Goal: Task Accomplishment & Management: Use online tool/utility

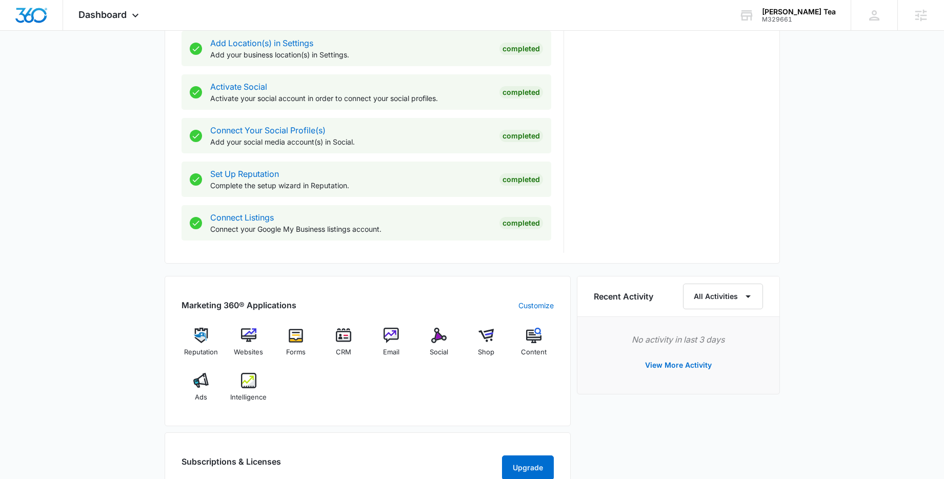
scroll to position [395, 0]
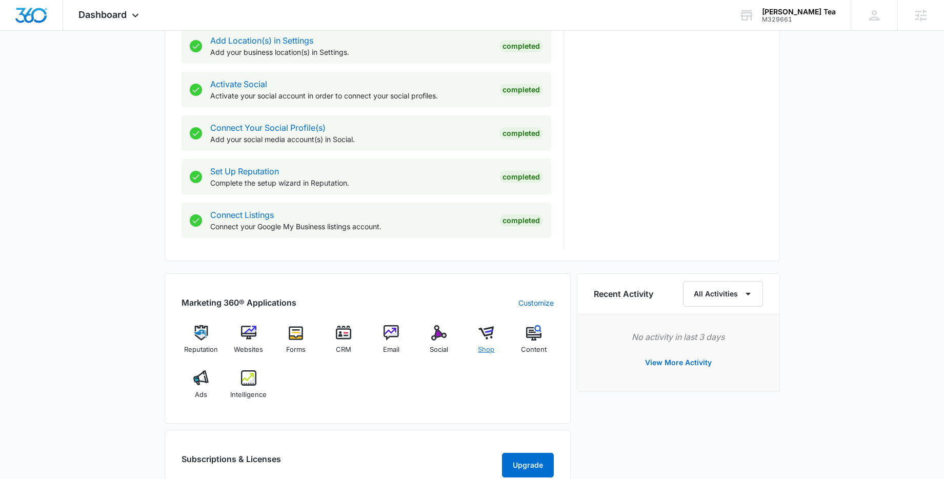
click at [482, 332] on img at bounding box center [485, 332] width 15 height 15
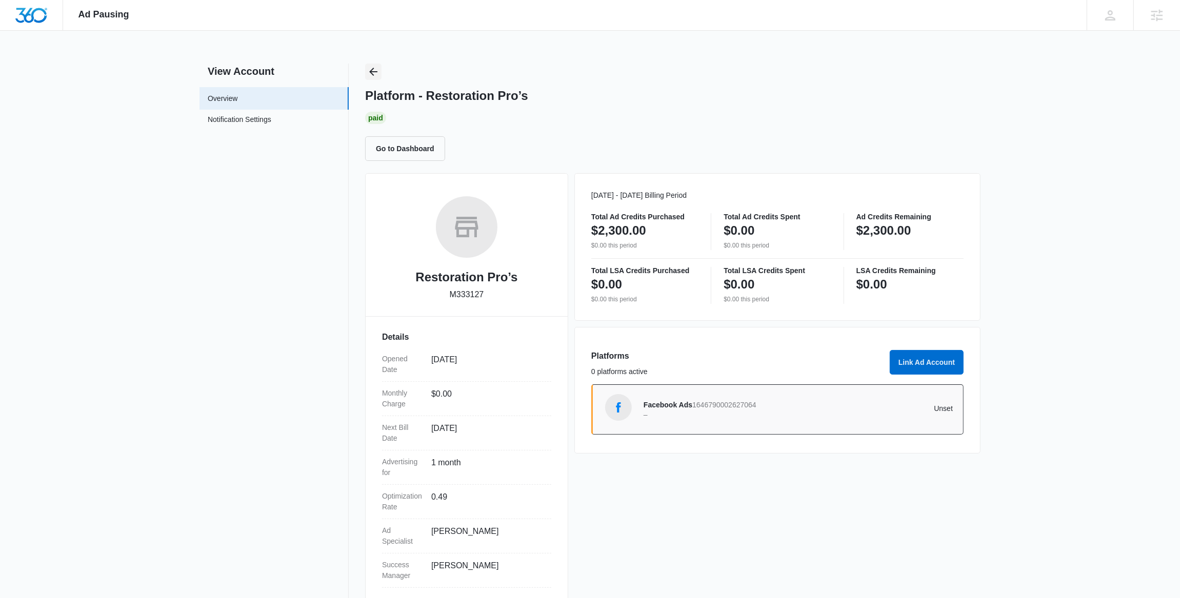
click at [377, 73] on icon "Back" at bounding box center [373, 72] width 12 height 12
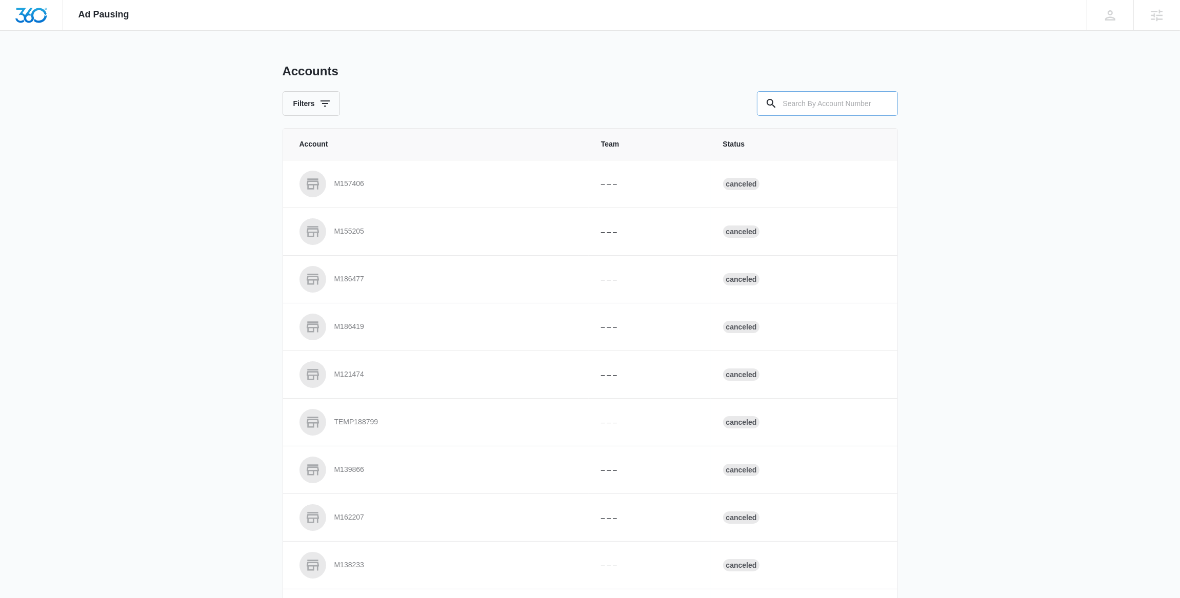
click at [812, 108] on input "text" at bounding box center [827, 103] width 141 height 25
paste input "M330013"
type input "M330013"
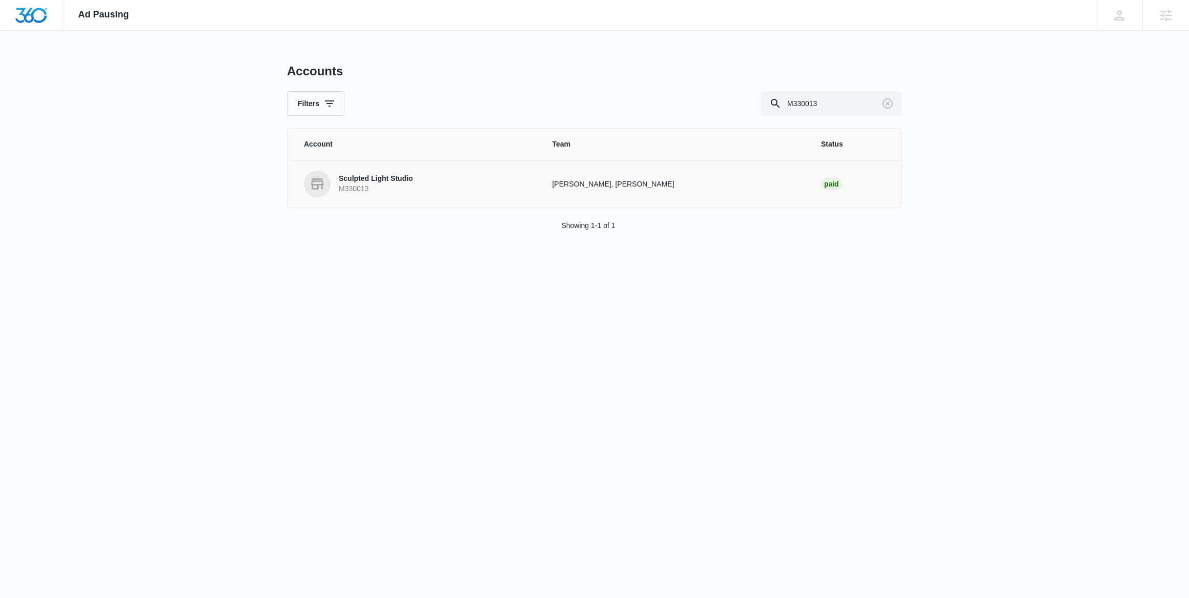
click at [369, 180] on p "Sculpted Light Studio" at bounding box center [376, 179] width 74 height 10
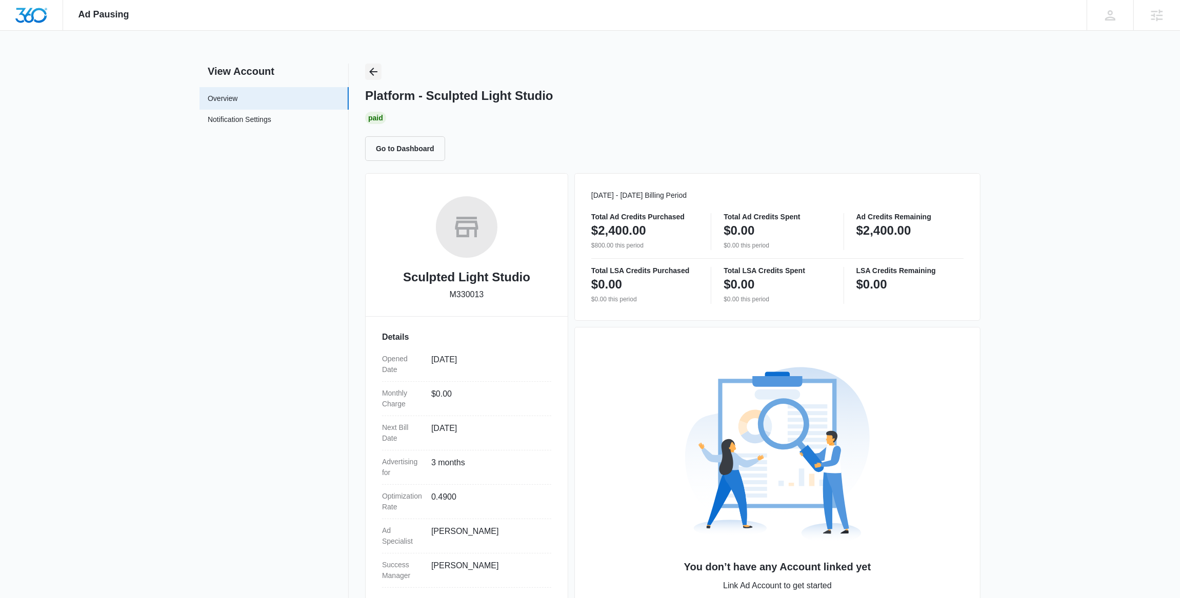
click at [375, 73] on icon "Back" at bounding box center [373, 72] width 12 height 12
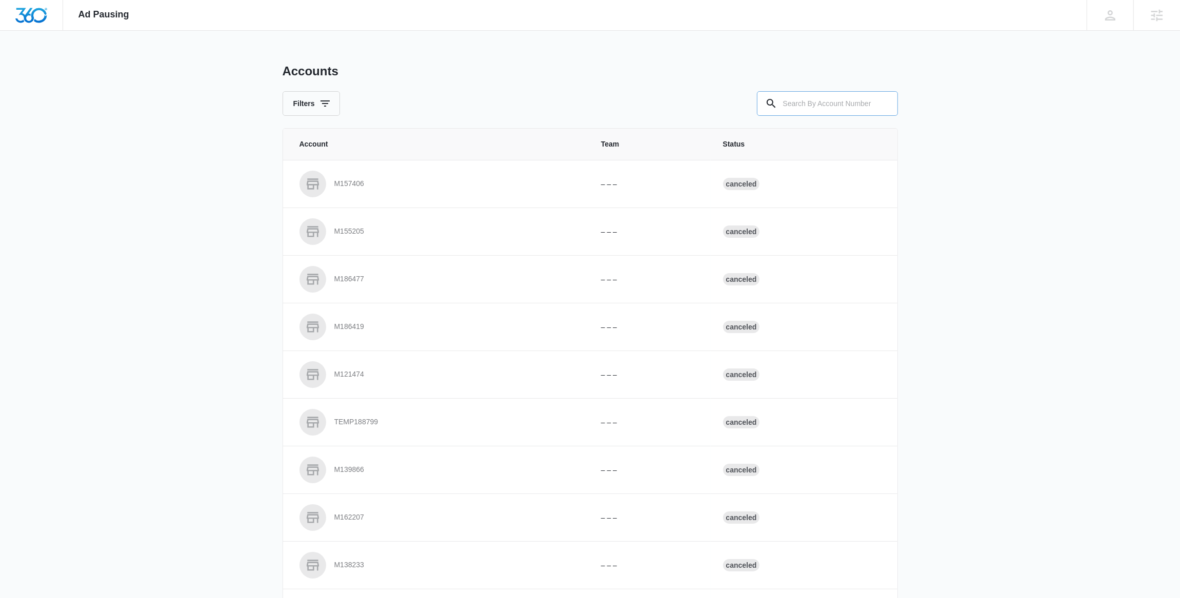
click at [817, 104] on input "text" at bounding box center [827, 103] width 141 height 25
paste input "M333693"
type input "M333693"
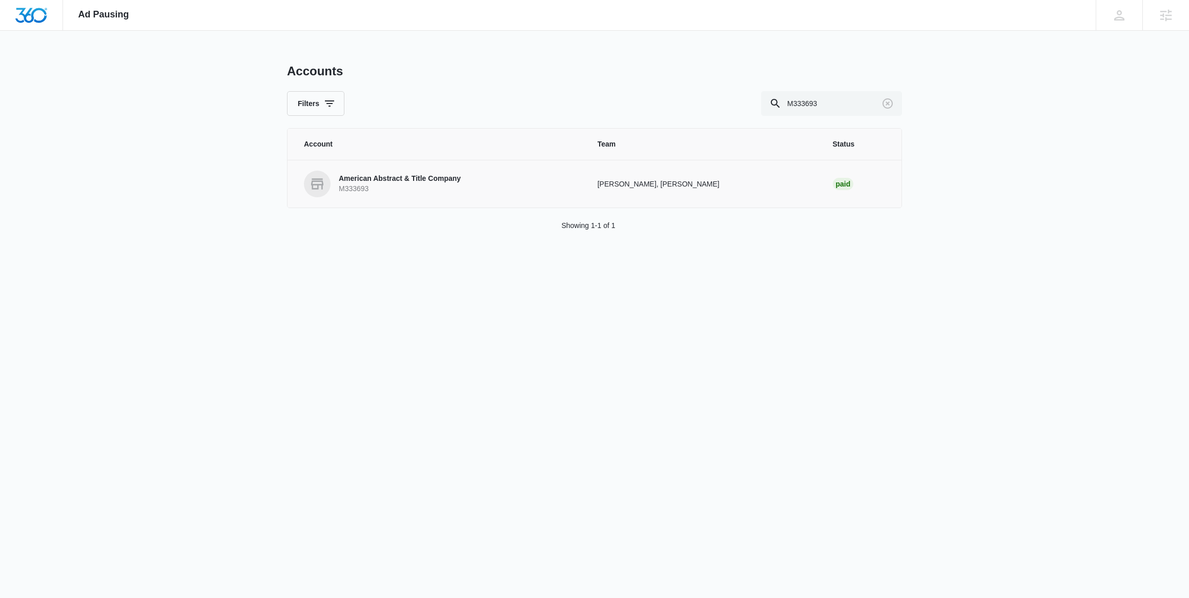
click at [423, 183] on p "American Abstract & Title Company" at bounding box center [400, 179] width 122 height 10
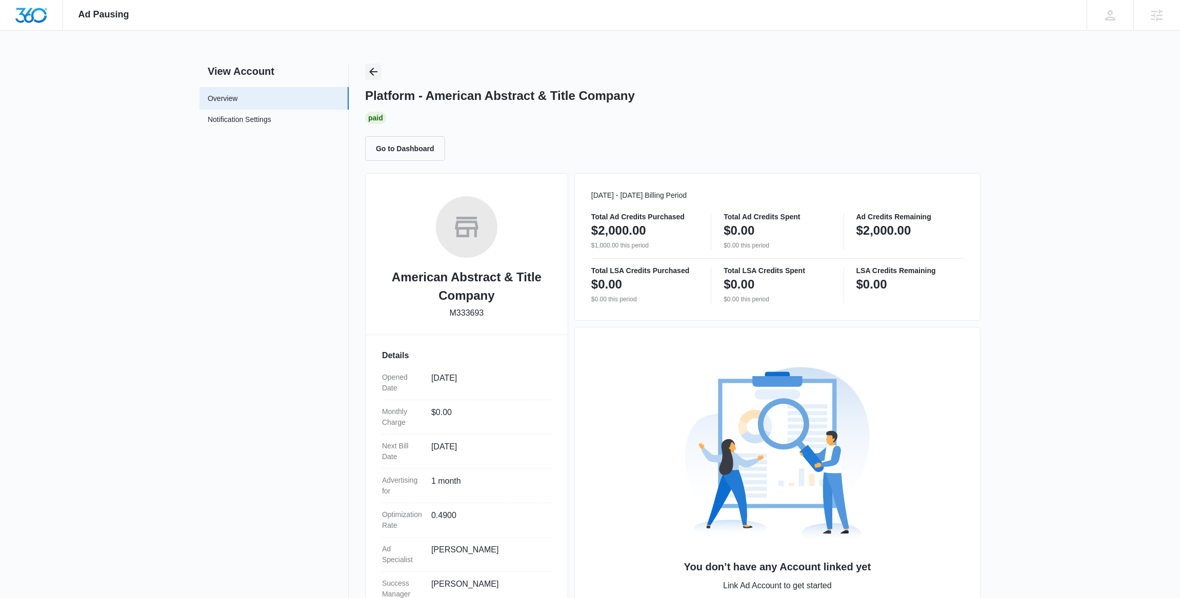
click at [374, 73] on icon "Back" at bounding box center [373, 72] width 12 height 12
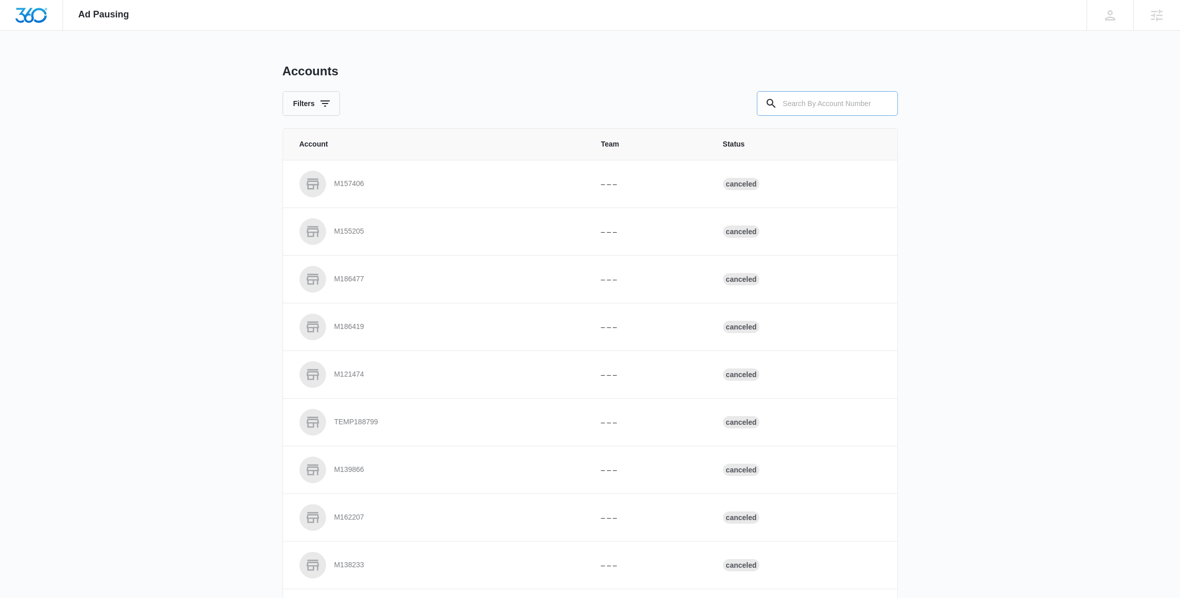
click at [845, 105] on input "text" at bounding box center [827, 103] width 141 height 25
paste input "M173073"
type input "M173073"
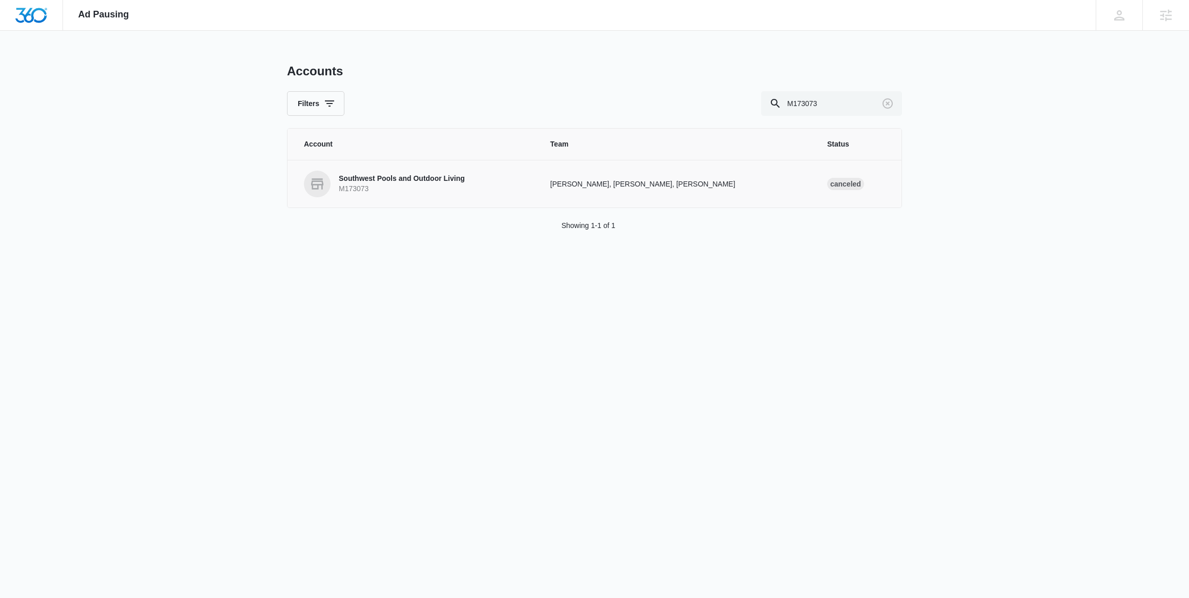
click at [357, 181] on p "Southwest Pools and Outdoor Living" at bounding box center [402, 179] width 126 height 10
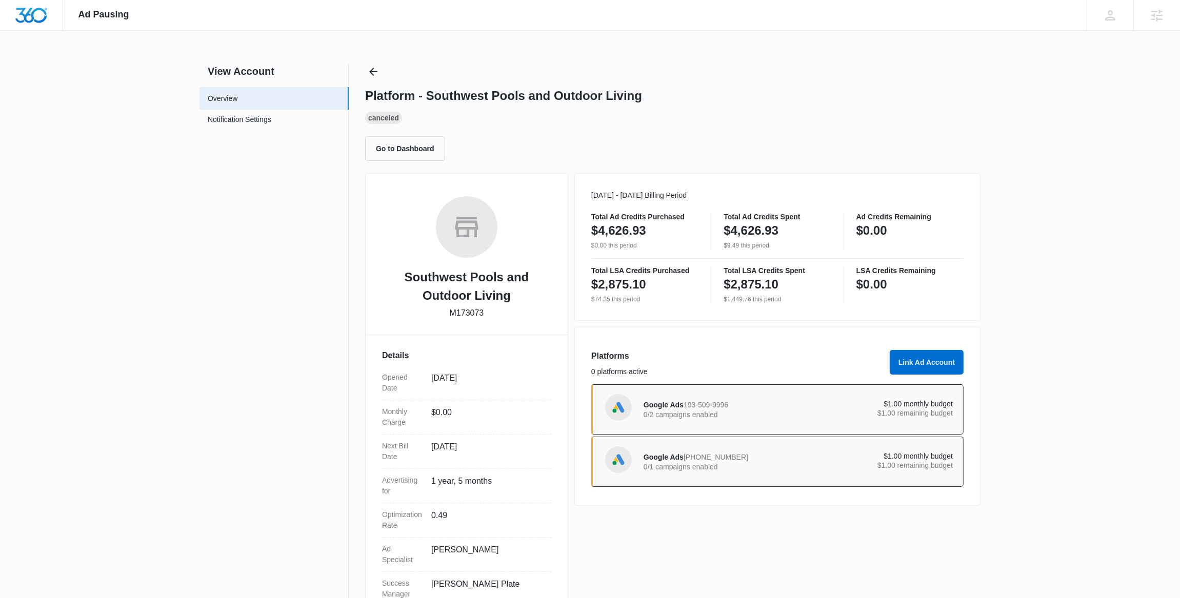
click at [738, 418] on p "0/2 campaigns enabled" at bounding box center [720, 414] width 155 height 7
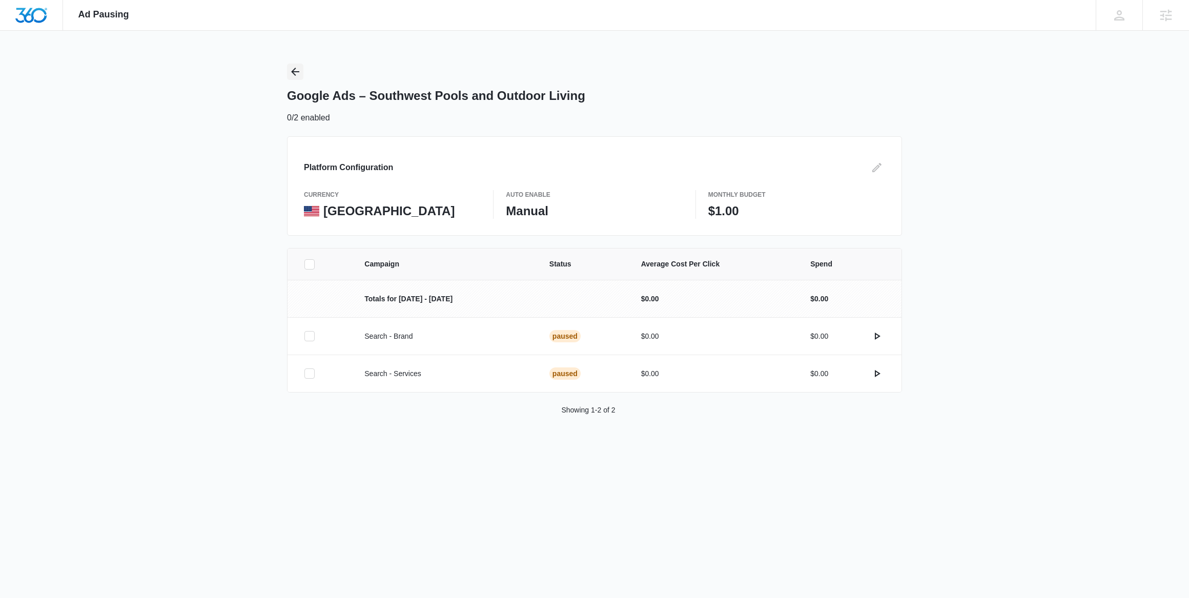
click at [296, 73] on icon "Back" at bounding box center [295, 72] width 12 height 12
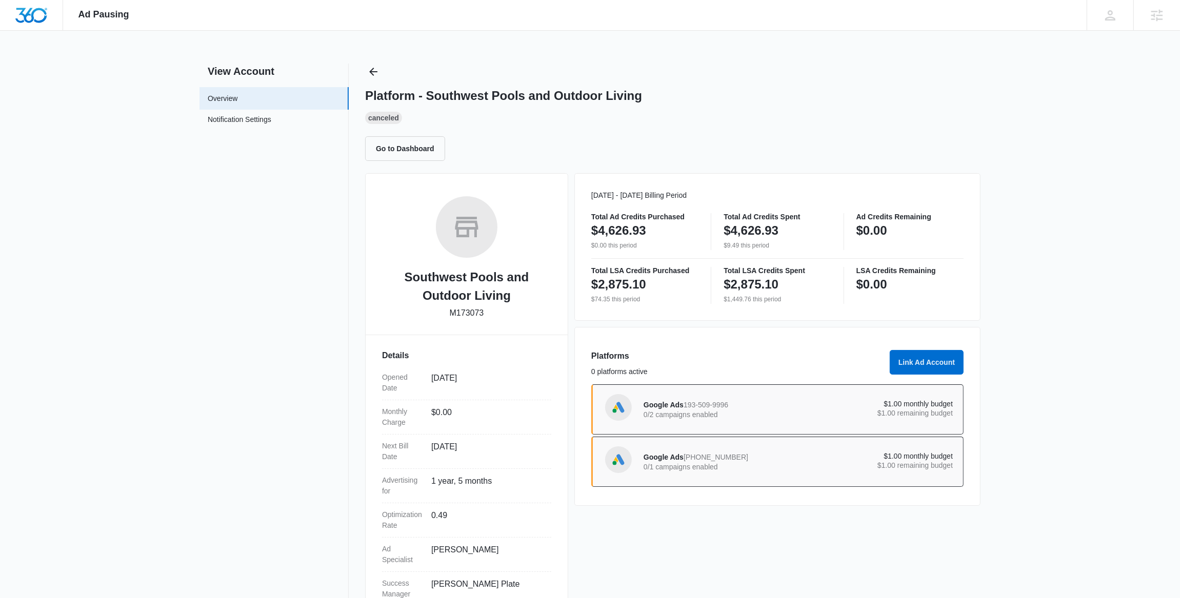
click at [668, 473] on div "Google Ads 699-952-2850 0/1 campaigns enabled" at bounding box center [720, 462] width 155 height 22
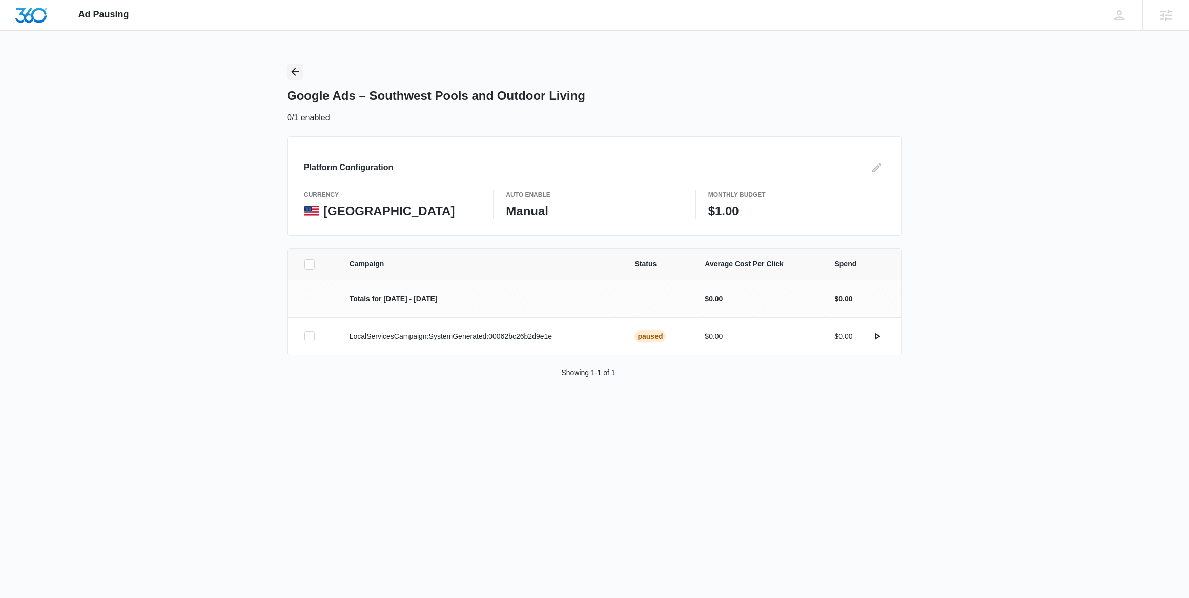
click at [293, 75] on icon "Back" at bounding box center [295, 72] width 12 height 12
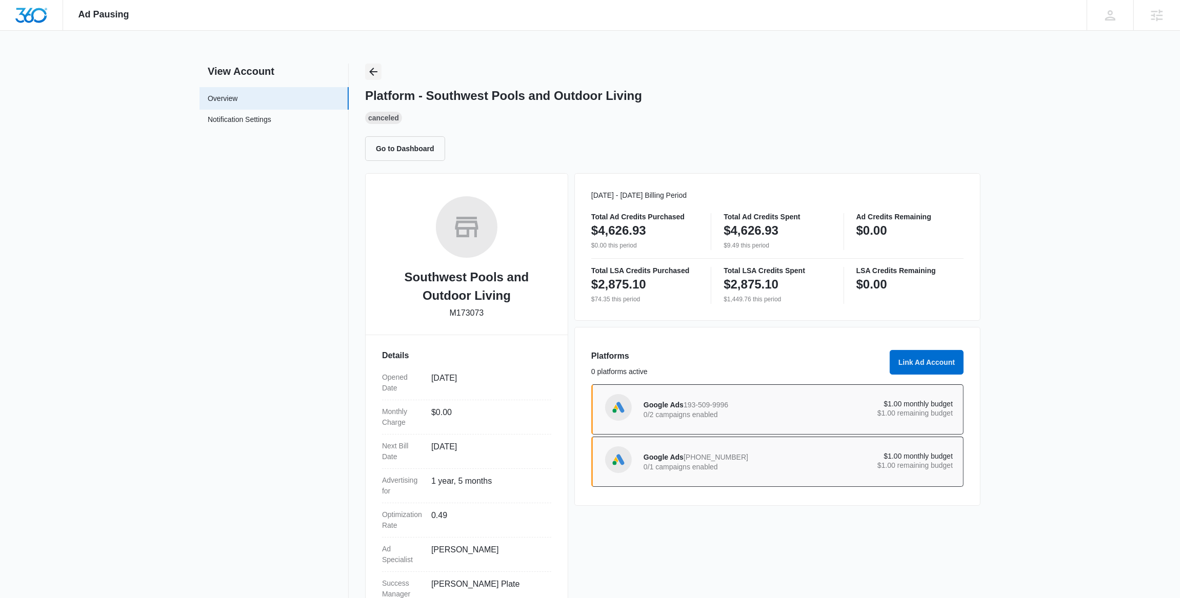
click at [377, 66] on icon "Back" at bounding box center [373, 72] width 12 height 12
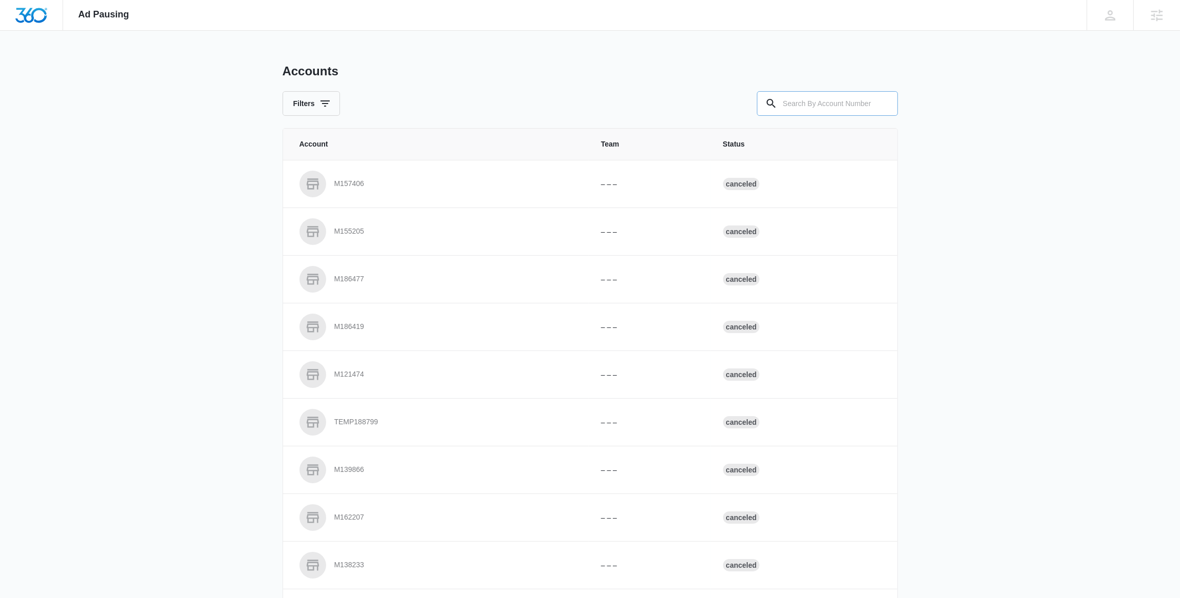
drag, startPoint x: 817, startPoint y: 112, endPoint x: 817, endPoint y: 103, distance: 9.2
click at [816, 109] on input "text" at bounding box center [827, 103] width 141 height 25
paste input "M177545"
type input "M177545"
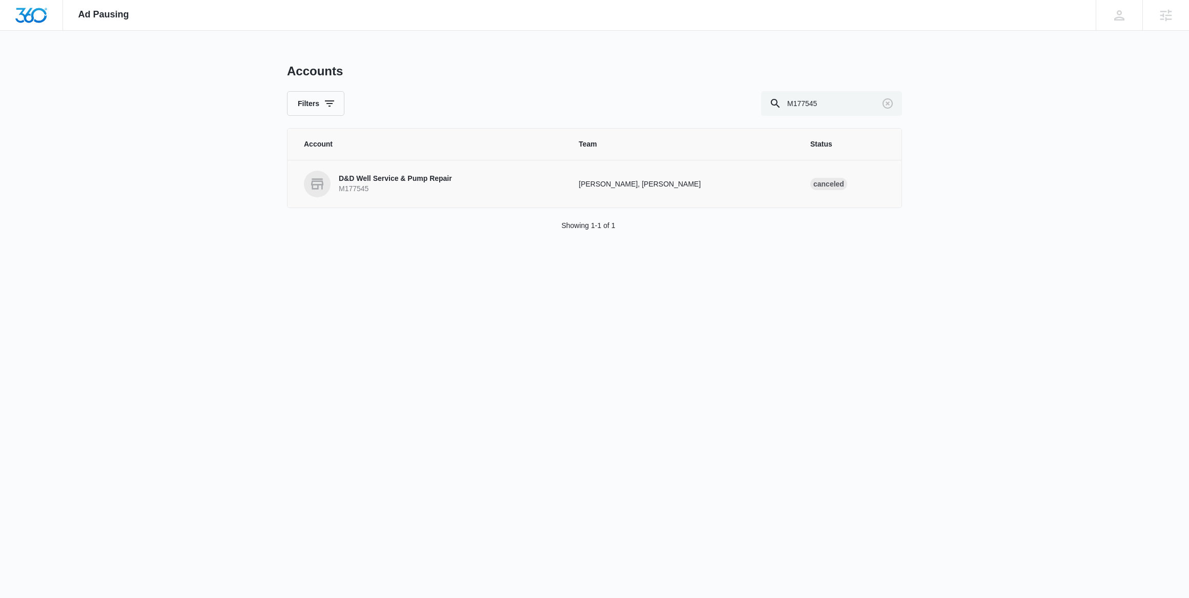
click at [392, 177] on p "D&D Well Service & Pump Repair" at bounding box center [395, 179] width 113 height 10
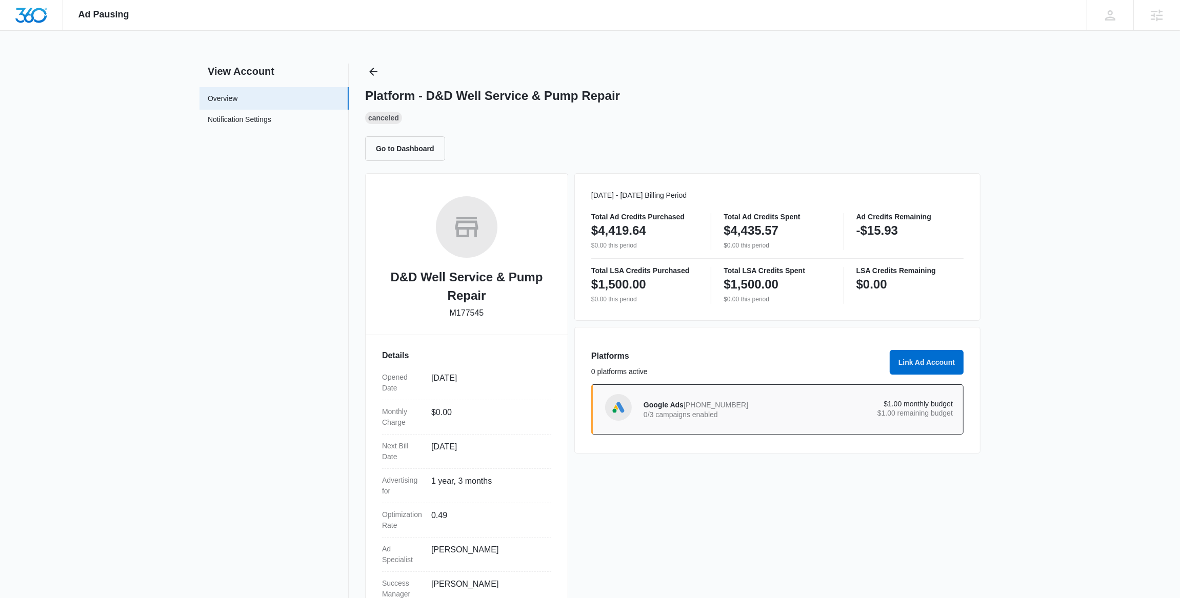
click at [680, 413] on p "0/3 campaigns enabled" at bounding box center [720, 414] width 155 height 7
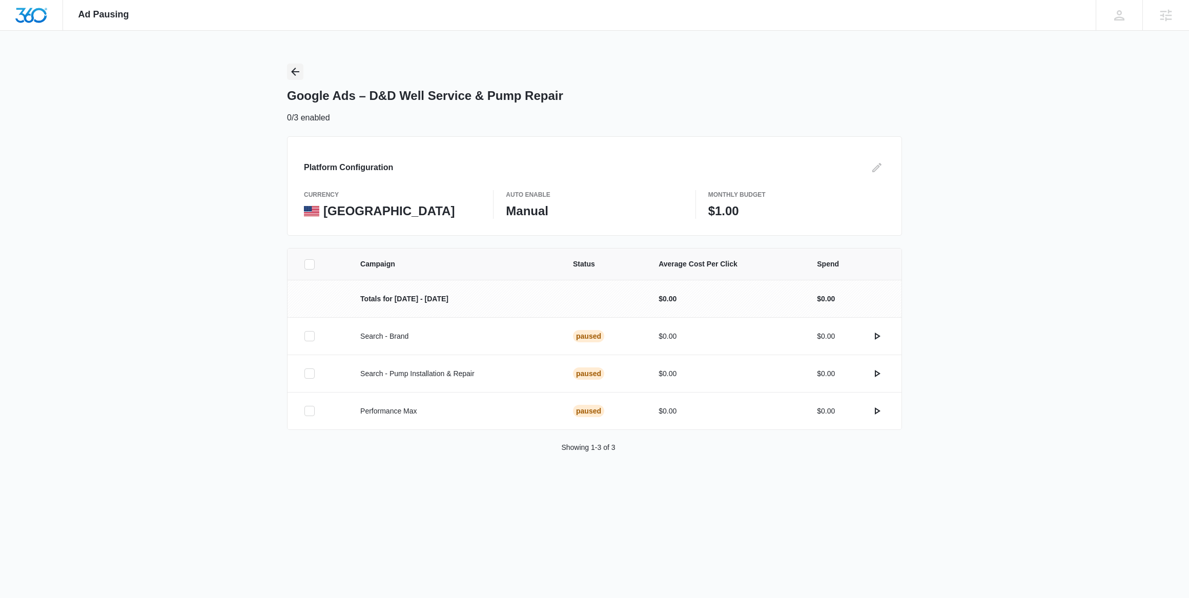
click at [295, 69] on icon "Back" at bounding box center [295, 72] width 12 height 12
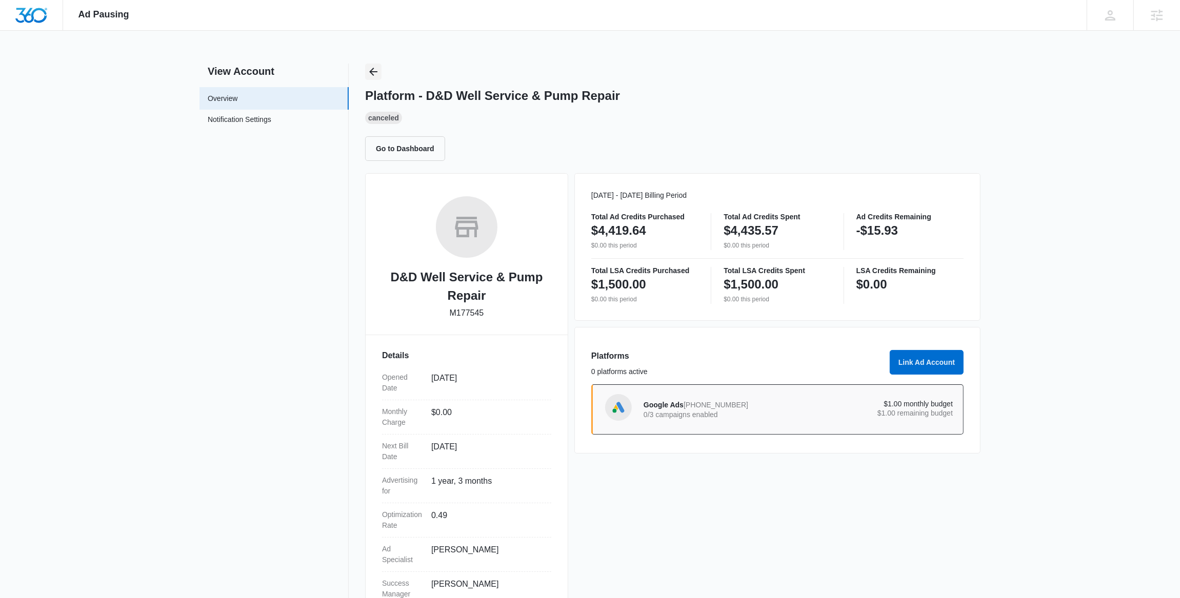
click at [372, 71] on icon "Back" at bounding box center [373, 72] width 12 height 12
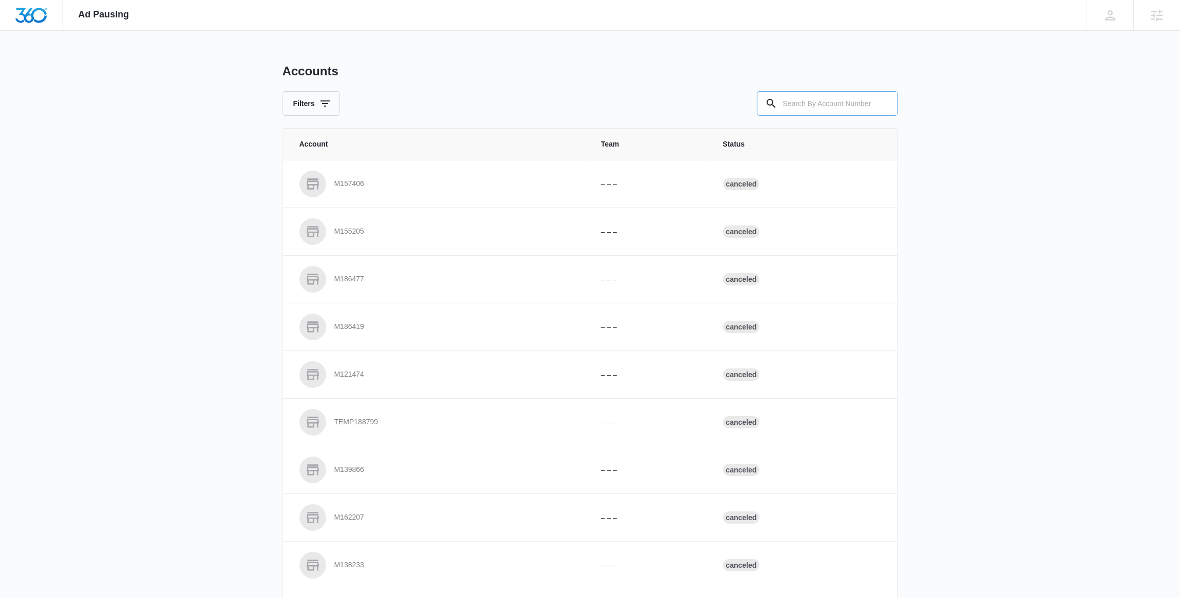
click at [809, 105] on input "text" at bounding box center [827, 103] width 141 height 25
paste input "M326612"
type input "M326612"
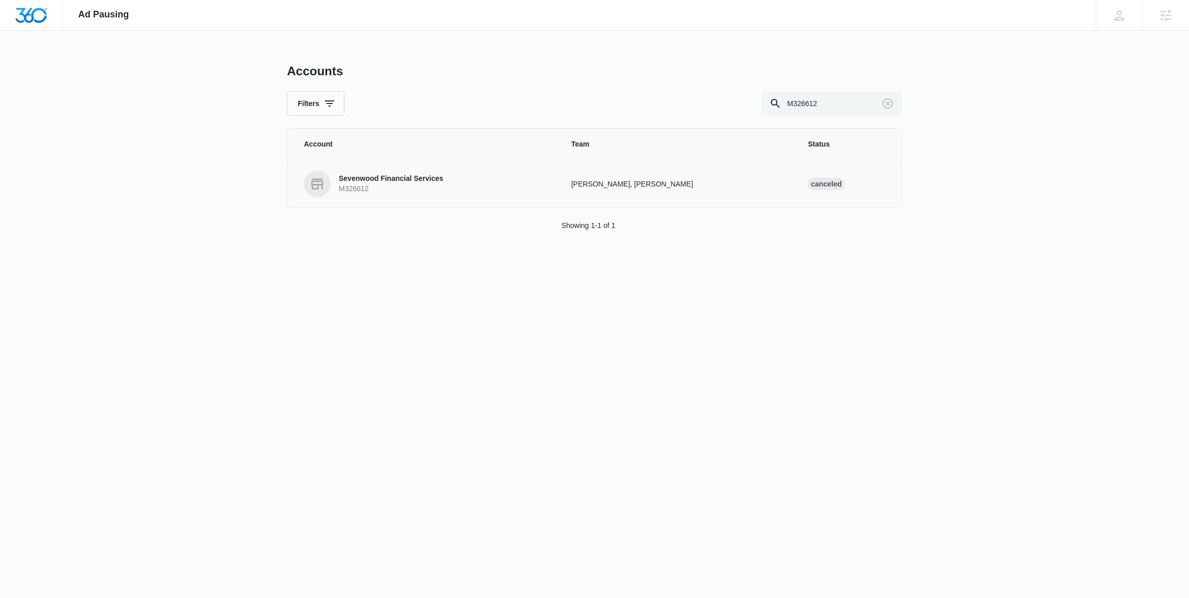
click at [391, 189] on p "M326612" at bounding box center [391, 189] width 105 height 10
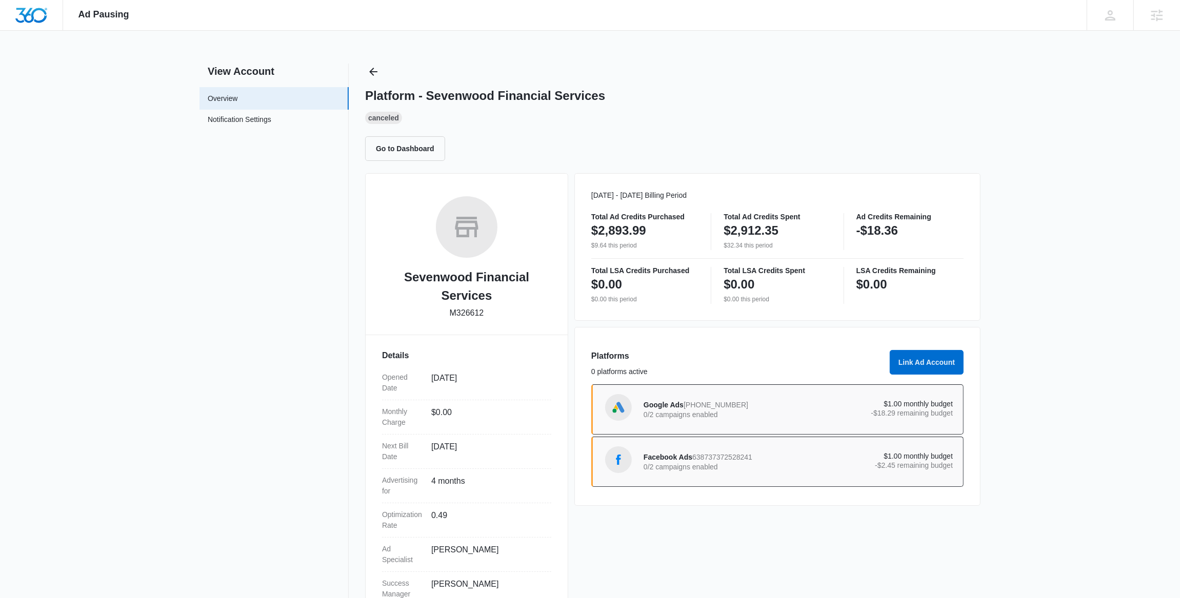
click at [689, 407] on span "942-581-6690" at bounding box center [715, 405] width 65 height 8
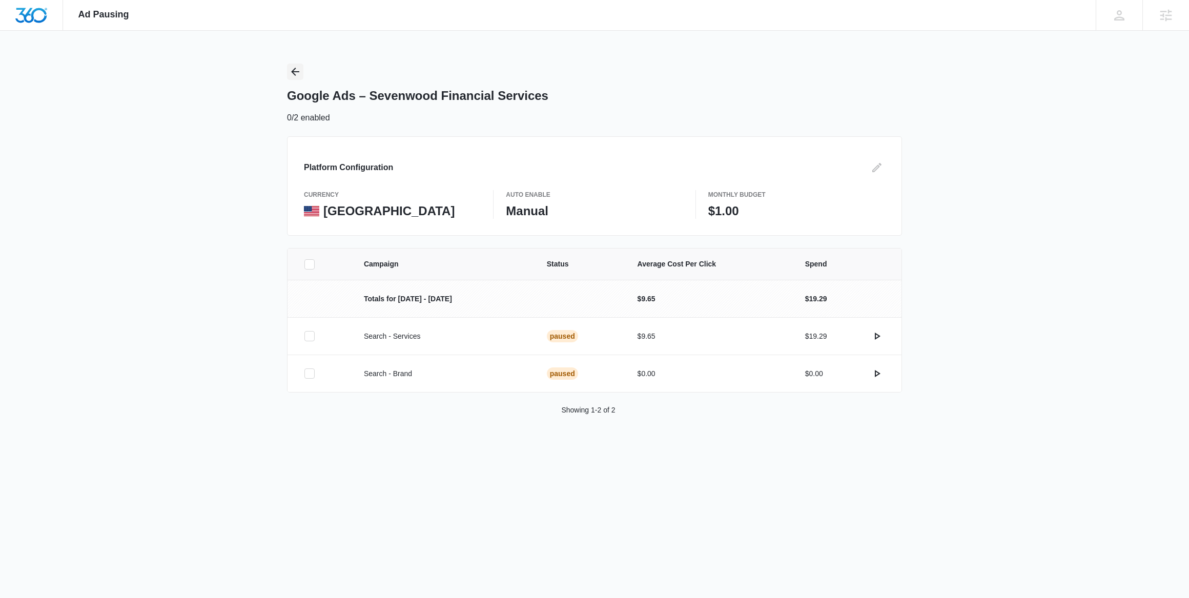
click at [295, 72] on icon "Back" at bounding box center [295, 72] width 12 height 12
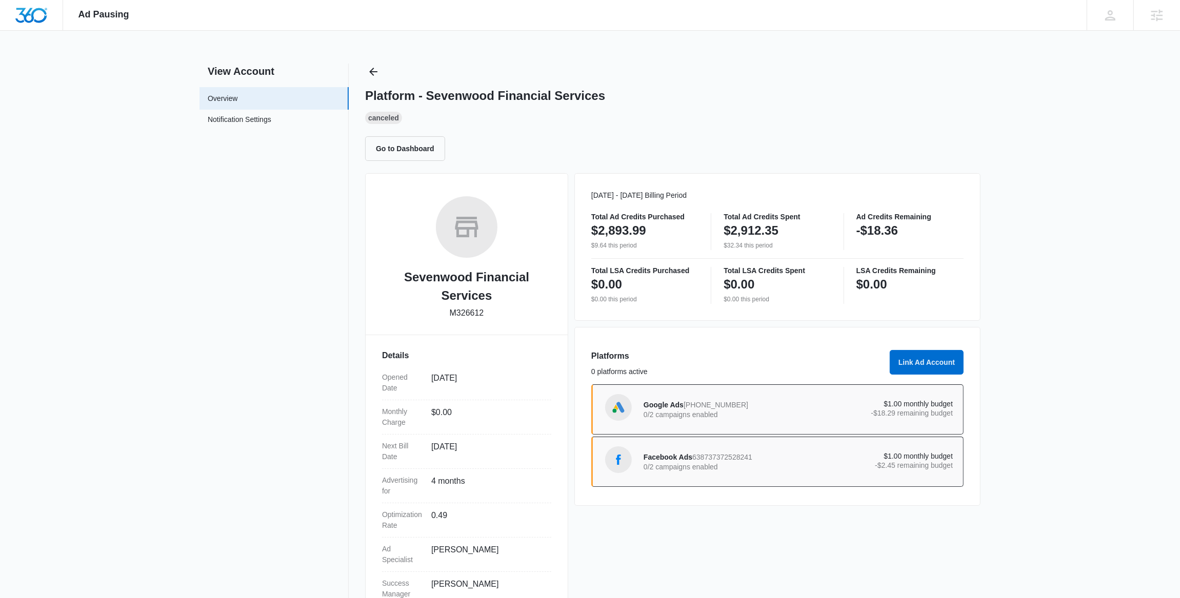
click at [673, 460] on span "Facebook Ads" at bounding box center [667, 457] width 49 height 8
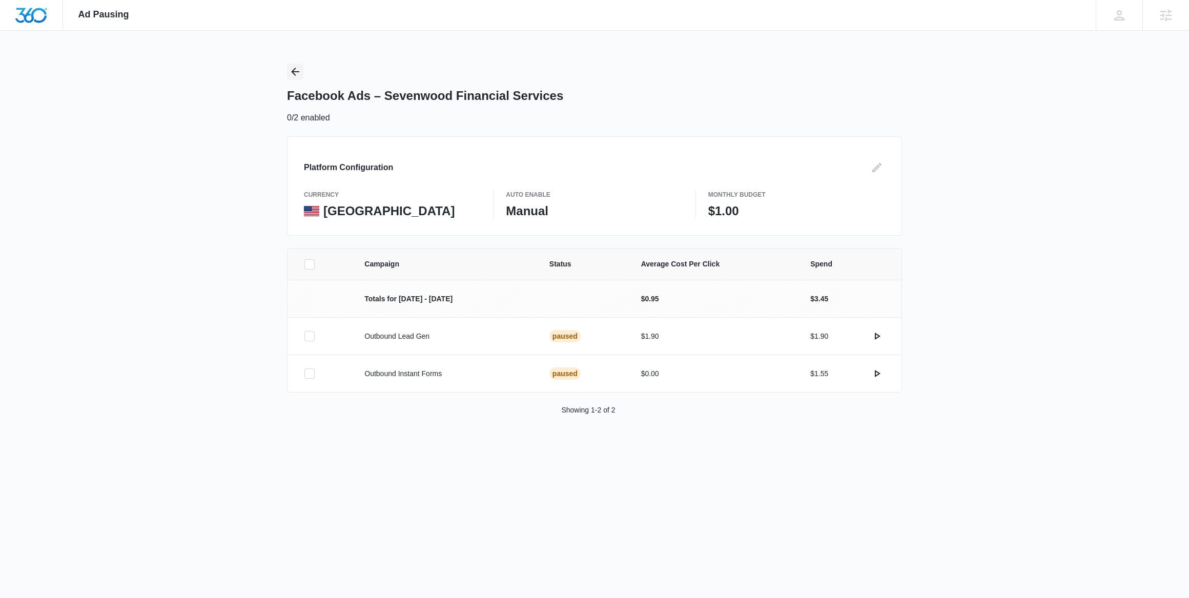
click at [299, 74] on icon "Back" at bounding box center [295, 72] width 12 height 12
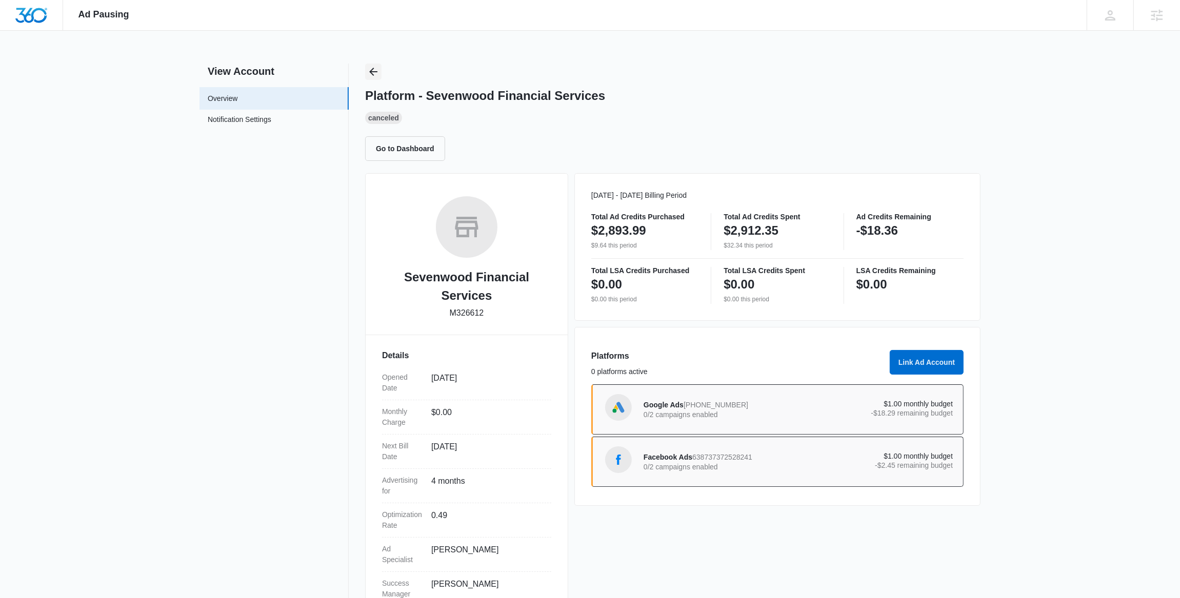
click at [373, 68] on icon "Back" at bounding box center [373, 72] width 8 height 8
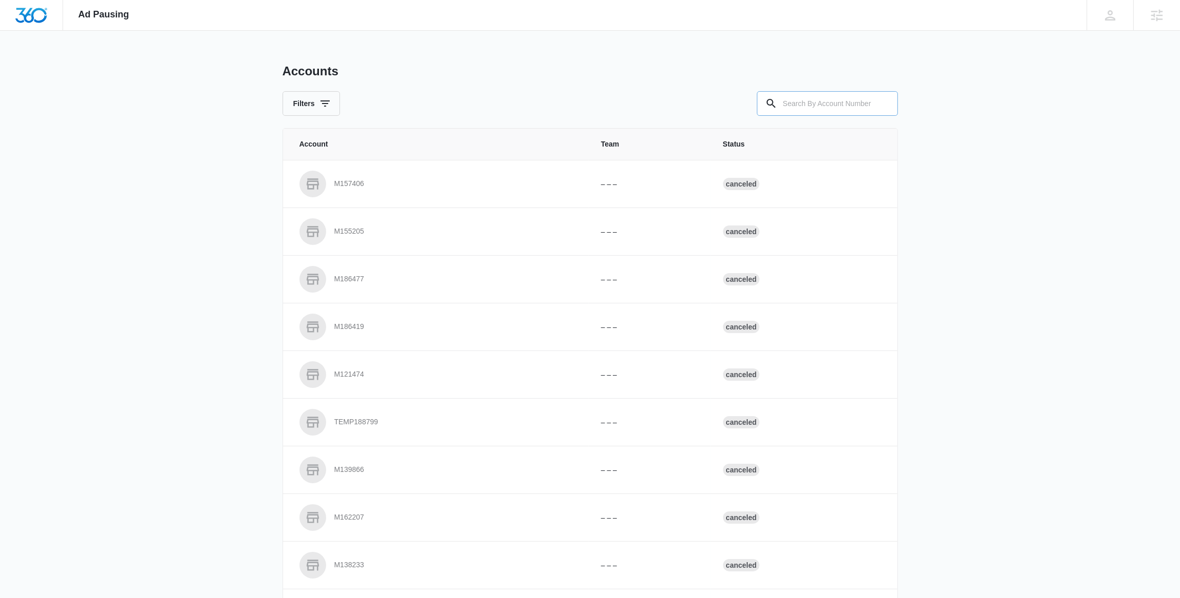
click at [867, 102] on input "text" at bounding box center [827, 103] width 141 height 25
paste input "M332189"
type input "M332189"
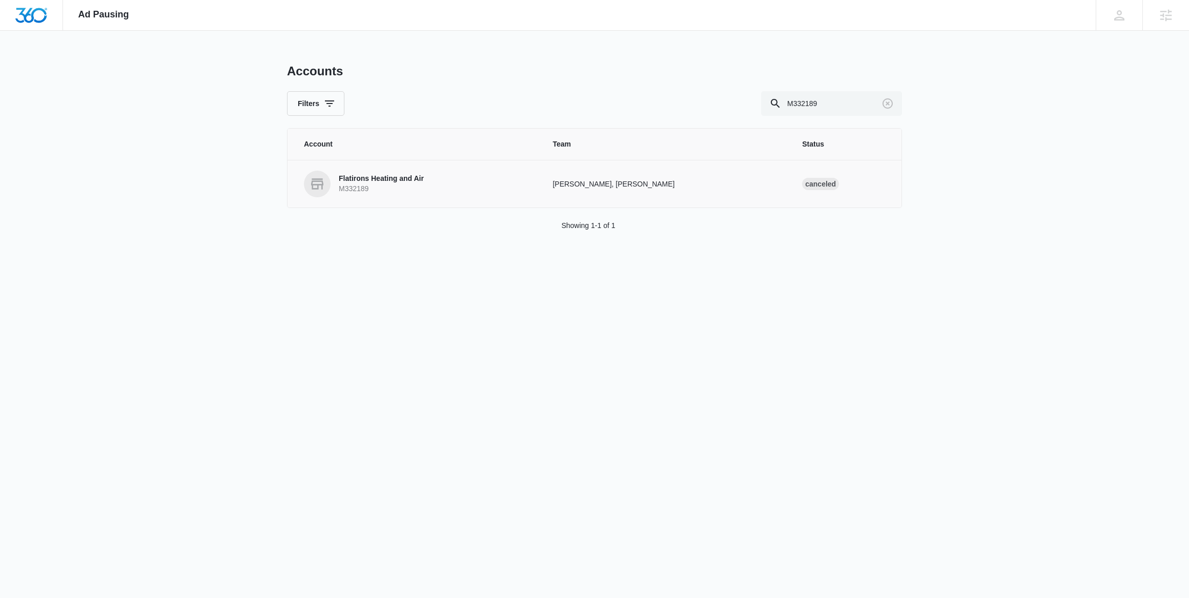
click at [389, 179] on p "Flatirons Heating and Air" at bounding box center [381, 179] width 85 height 10
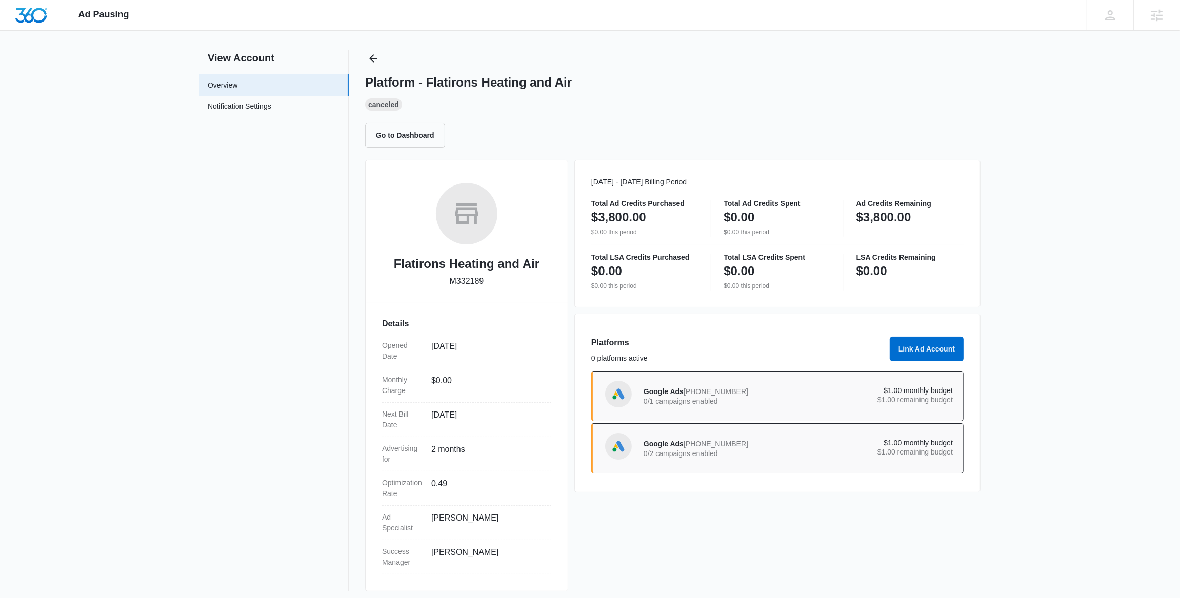
scroll to position [19, 0]
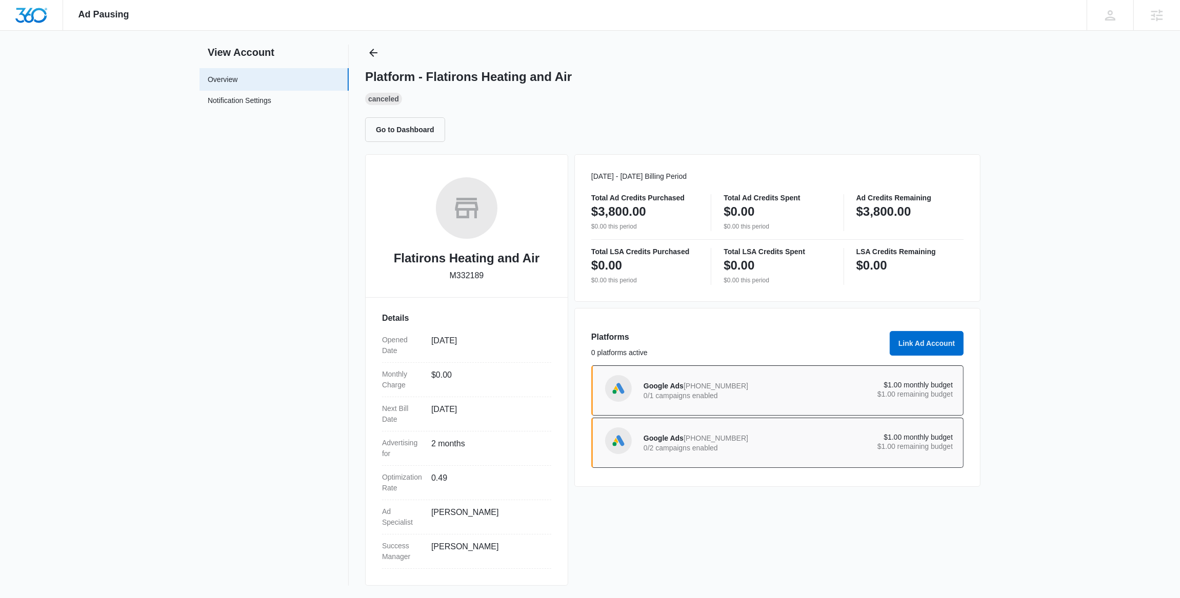
click at [763, 397] on p "0/1 campaigns enabled" at bounding box center [720, 395] width 155 height 7
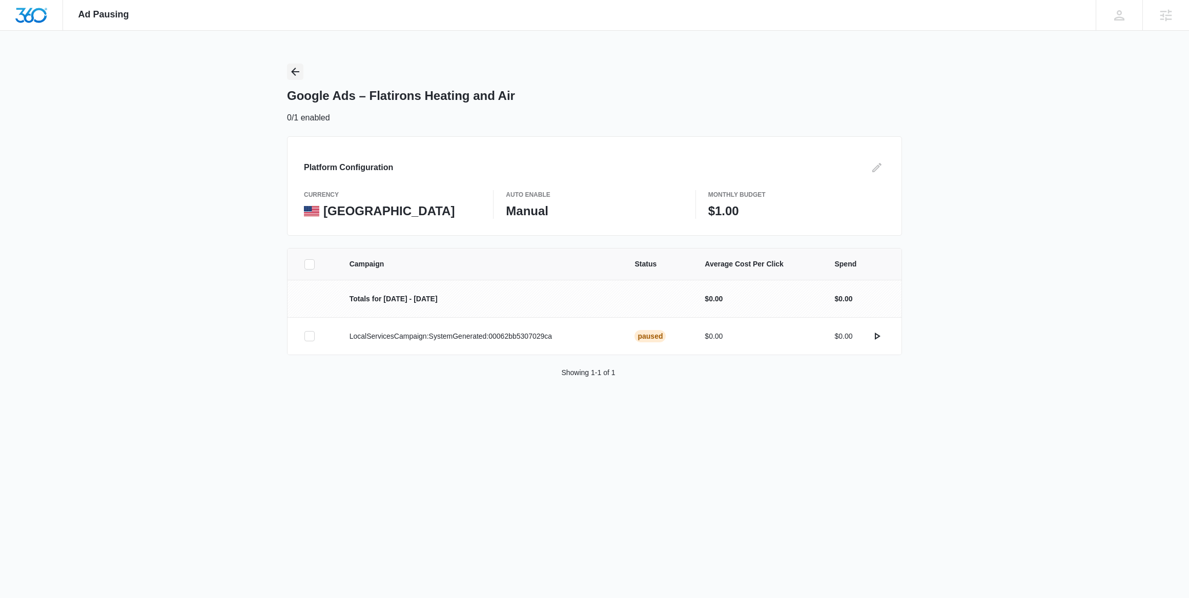
click at [291, 76] on icon "Back" at bounding box center [295, 72] width 12 height 12
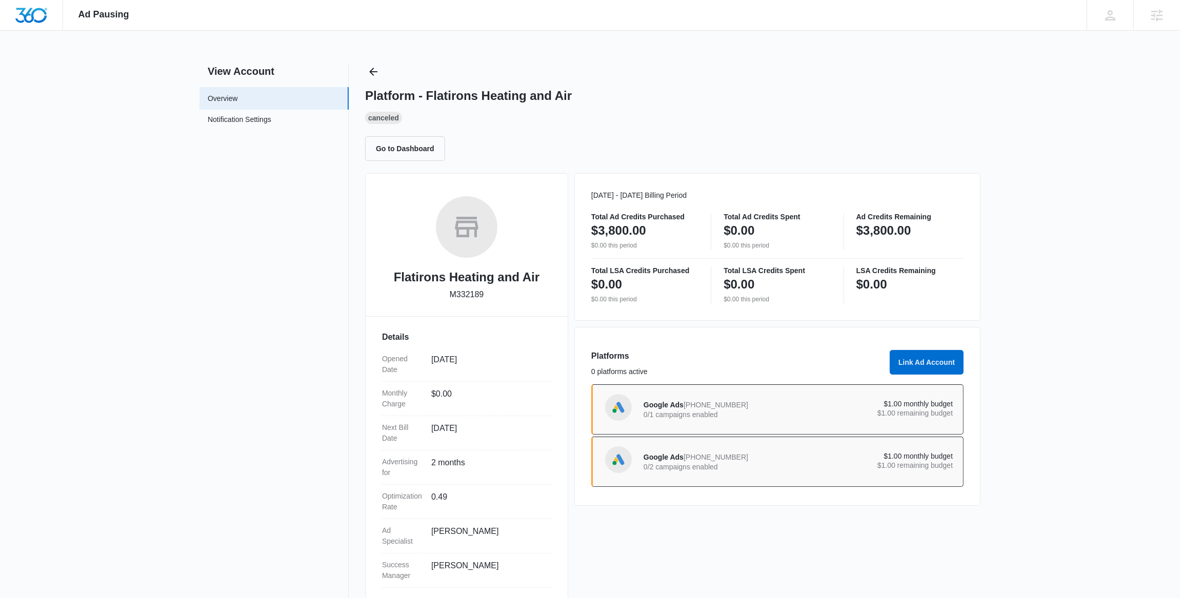
click at [759, 467] on p "0/2 campaigns enabled" at bounding box center [720, 466] width 155 height 7
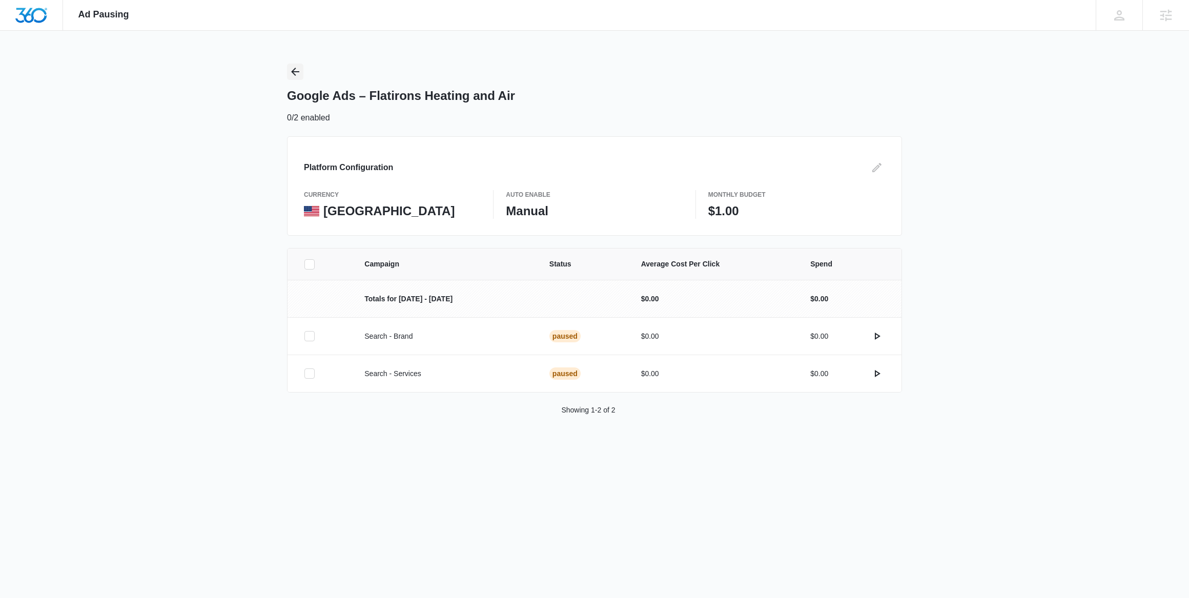
click at [296, 66] on icon "Back" at bounding box center [295, 72] width 12 height 12
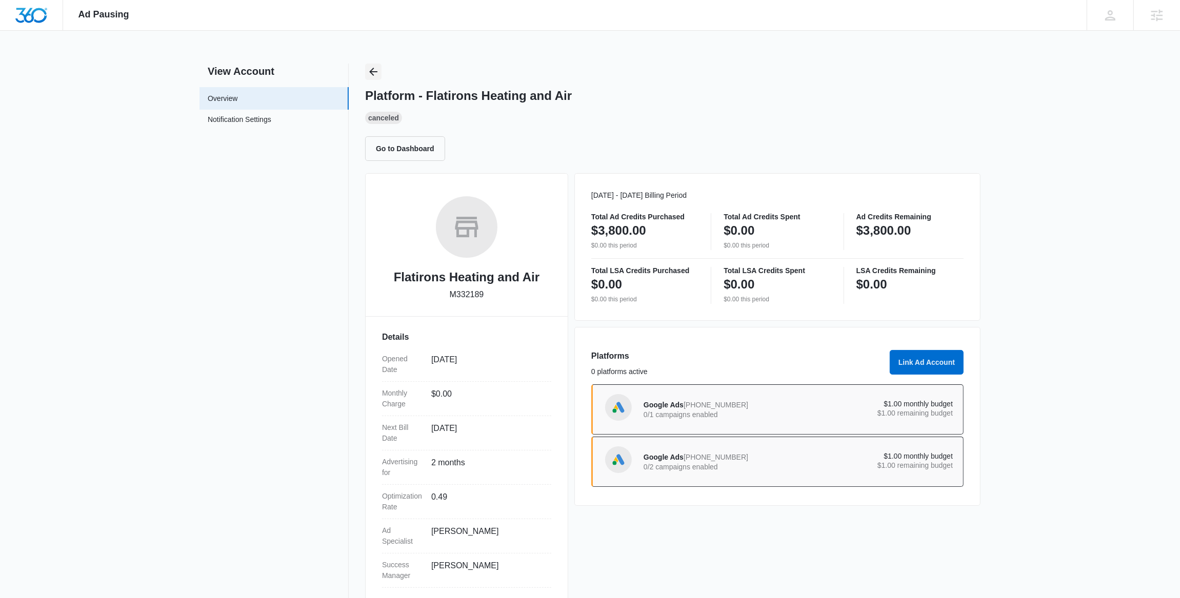
click at [374, 71] on icon "Back" at bounding box center [373, 72] width 12 height 12
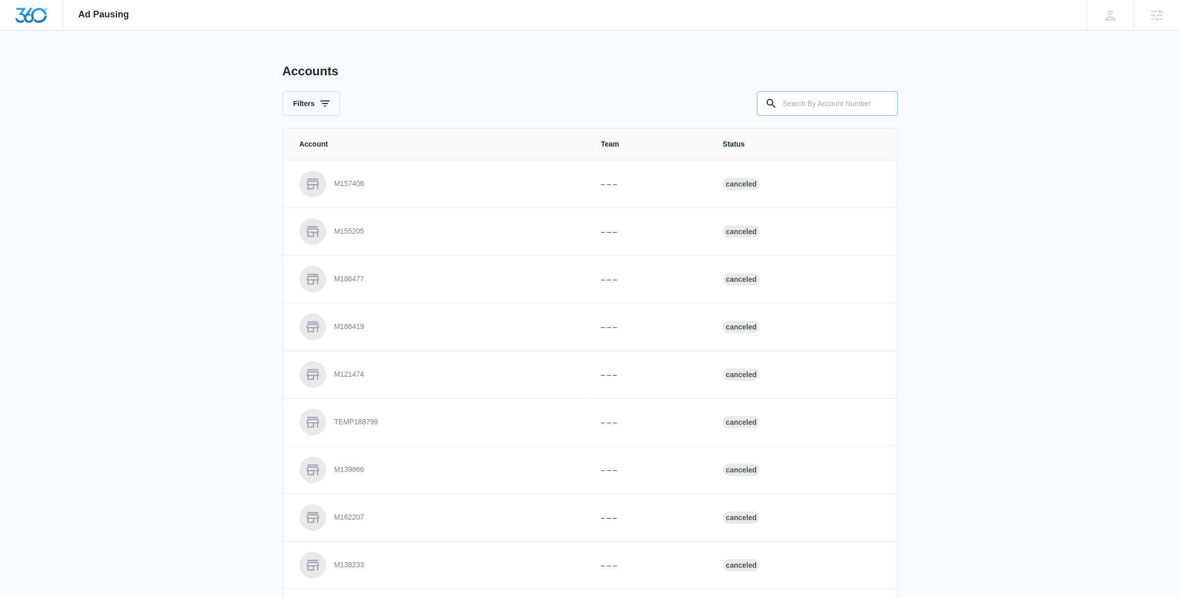
click at [820, 103] on input "text" at bounding box center [827, 103] width 141 height 25
paste input "M332958"
type input "M332958"
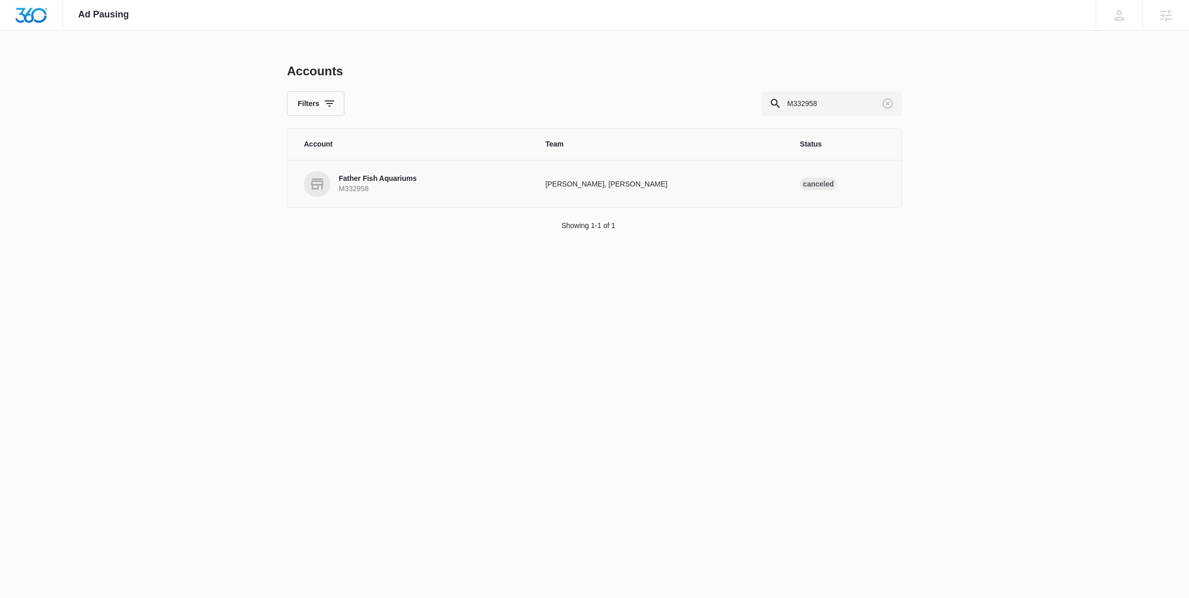
click at [393, 182] on p "Father Fish Aquariums" at bounding box center [378, 179] width 78 height 10
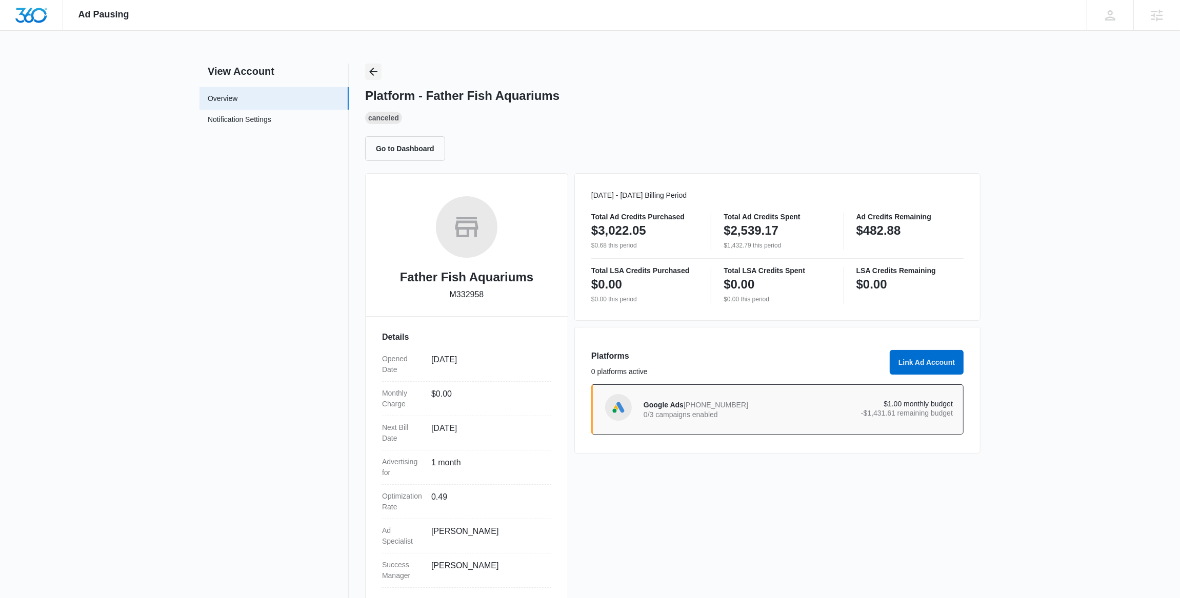
click at [379, 75] on icon "Back" at bounding box center [373, 72] width 12 height 12
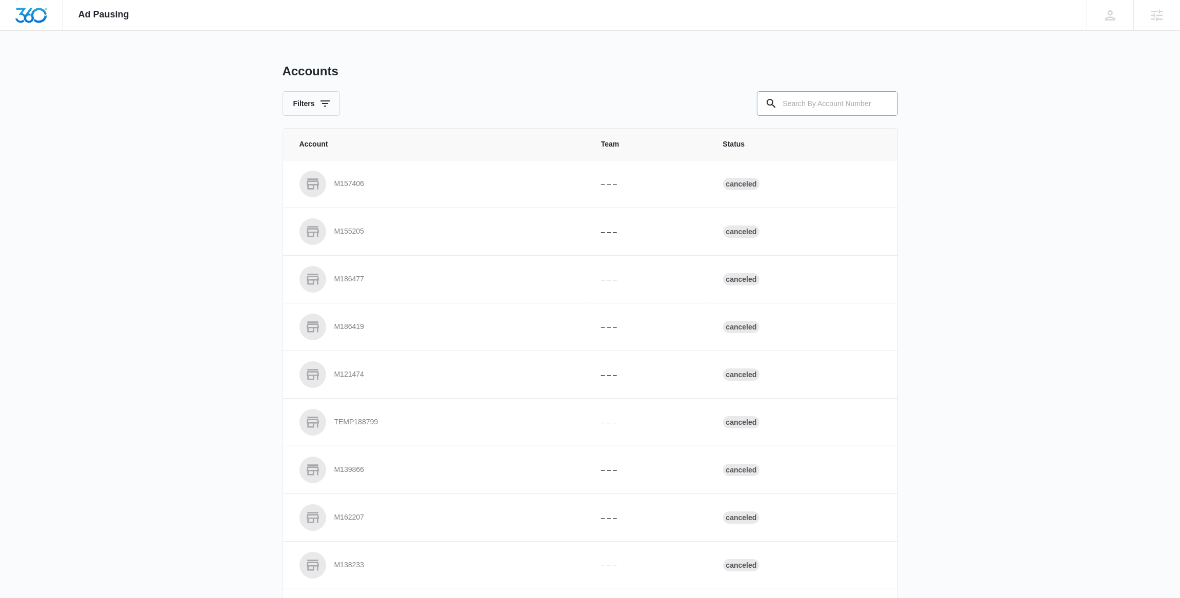
click at [821, 109] on input "text" at bounding box center [827, 103] width 141 height 25
paste input "M10524"
type input "M10524"
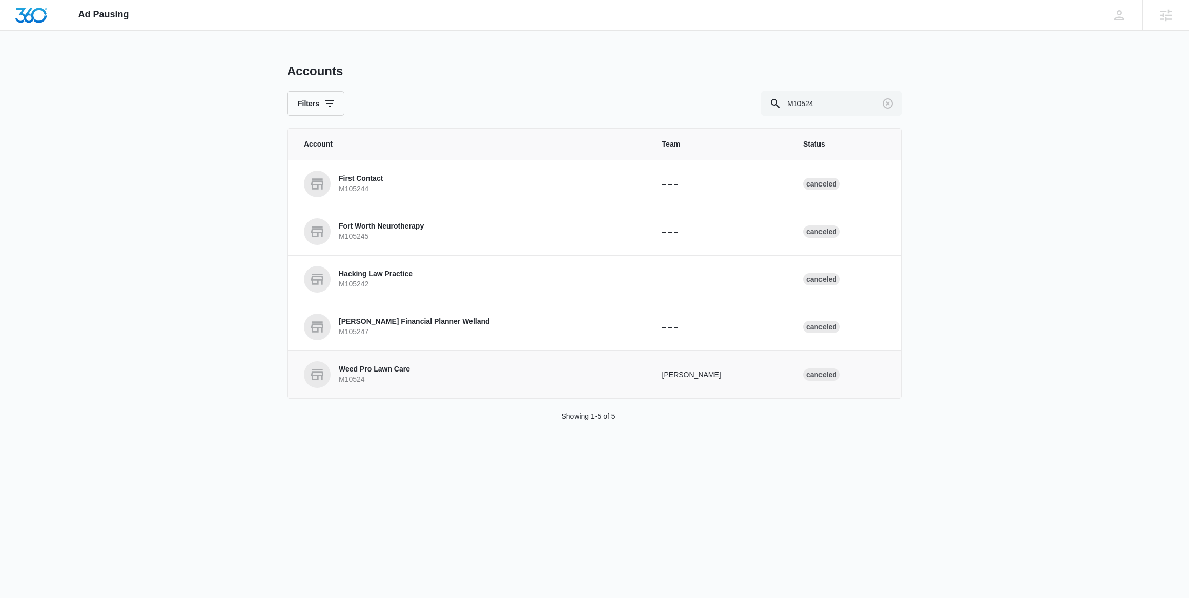
click at [411, 372] on link "Weed Pro Lawn Care M10524" at bounding box center [471, 374] width 334 height 27
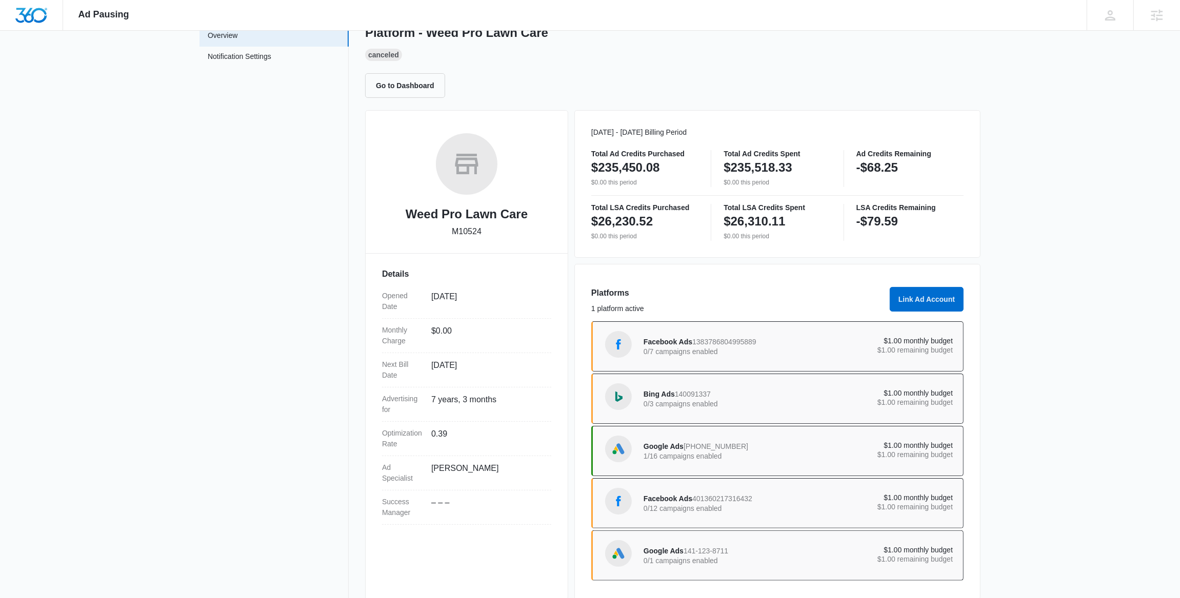
scroll to position [78, 0]
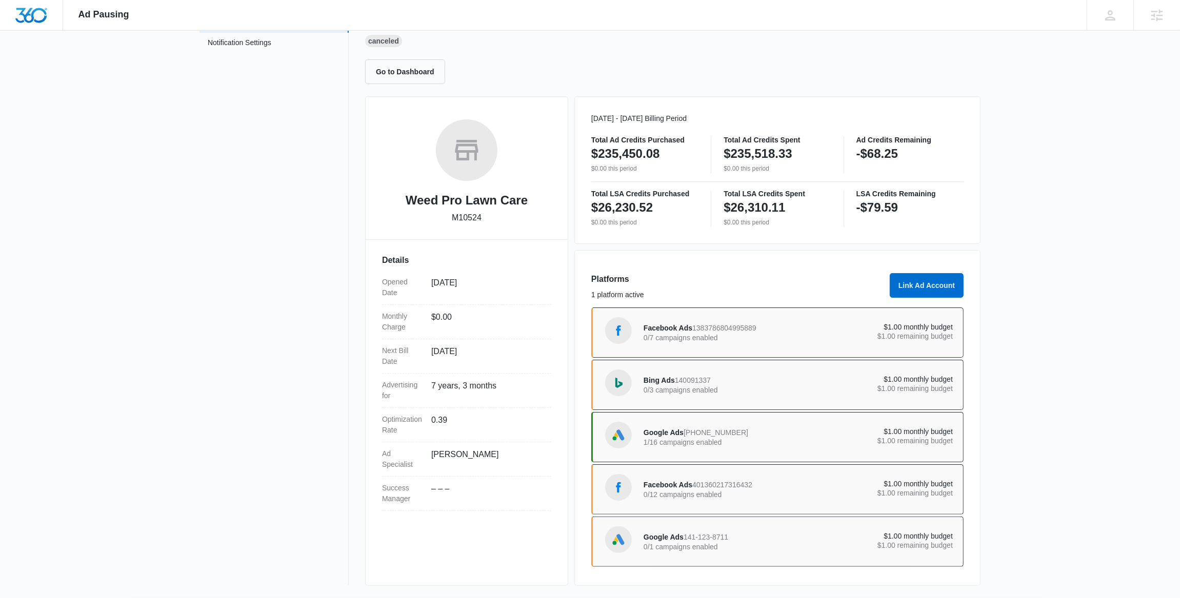
click at [678, 436] on span "Google Ads" at bounding box center [663, 433] width 40 height 8
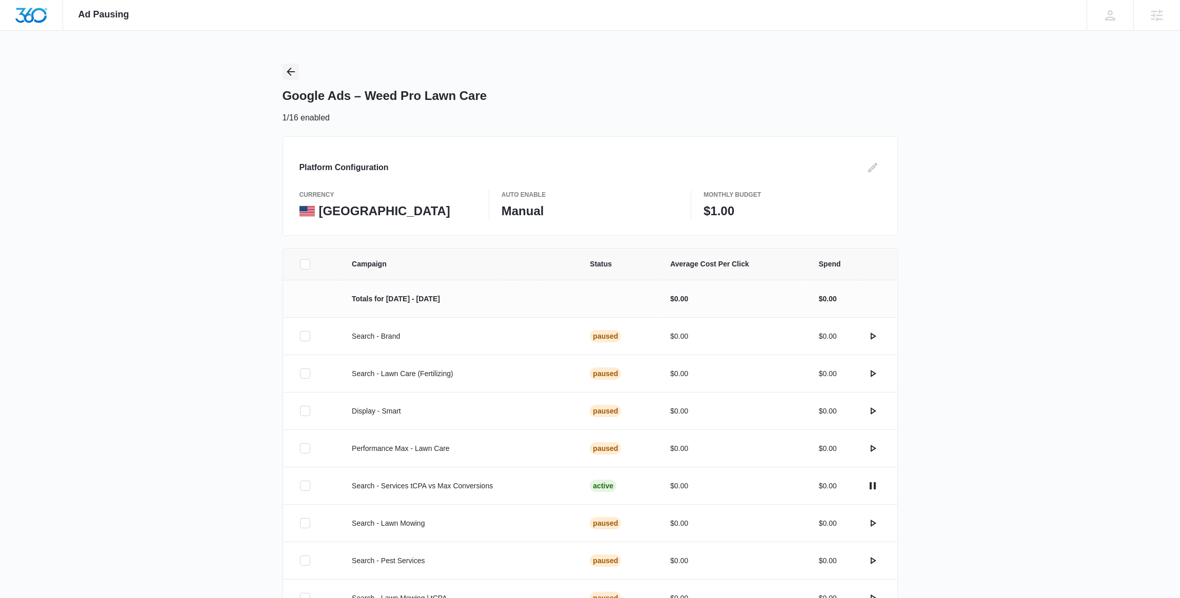
click at [296, 70] on icon "Back" at bounding box center [291, 72] width 12 height 12
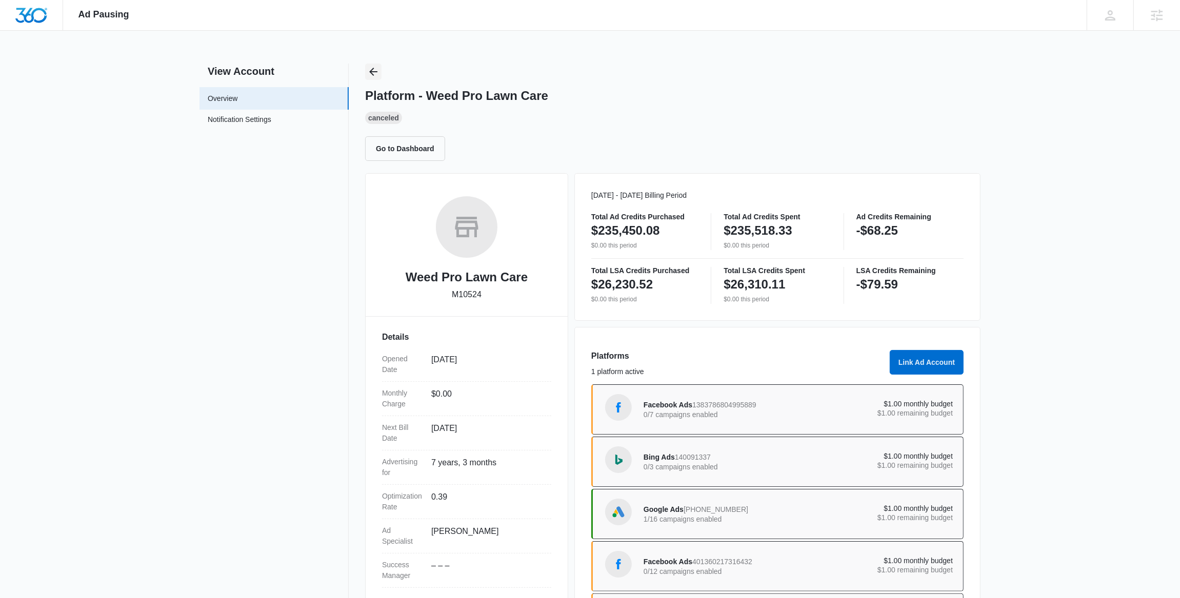
click at [369, 67] on icon "Back" at bounding box center [373, 72] width 12 height 12
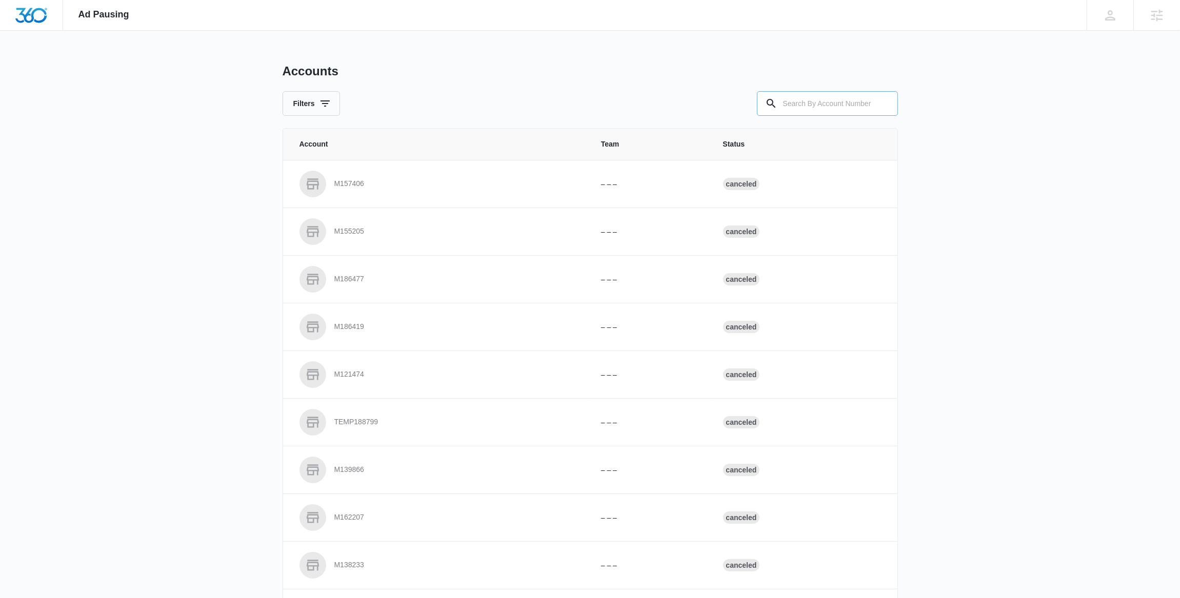
click at [779, 107] on input "text" at bounding box center [827, 103] width 141 height 25
paste input "M184159"
type input "M184159"
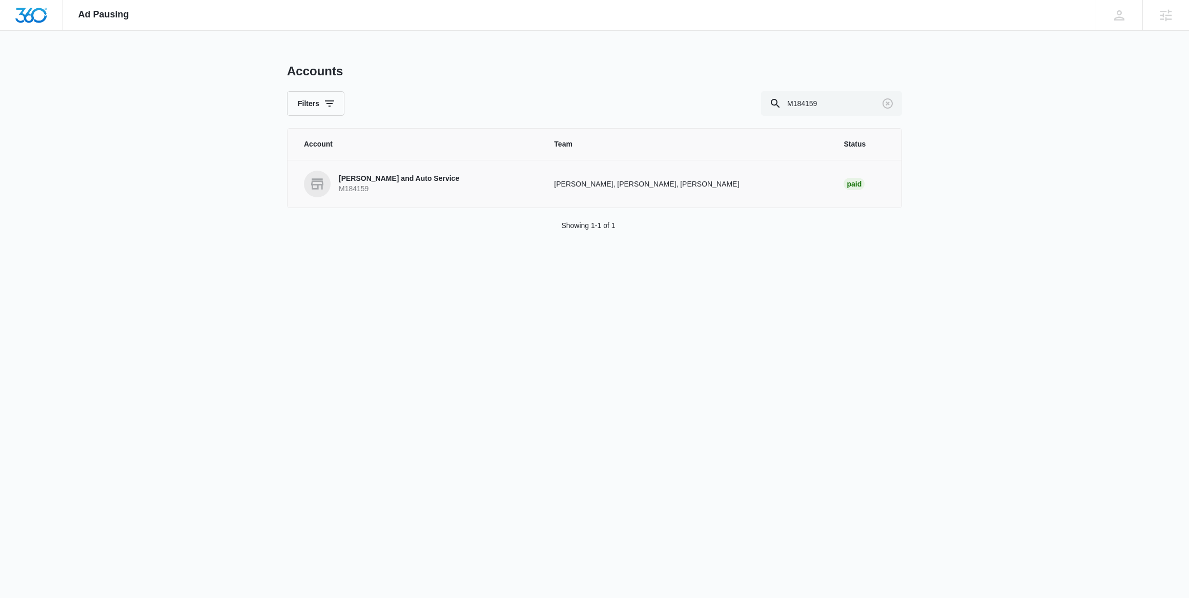
click at [392, 183] on p "Neal Tire and Auto Service" at bounding box center [399, 179] width 120 height 10
